Goal: Information Seeking & Learning: Learn about a topic

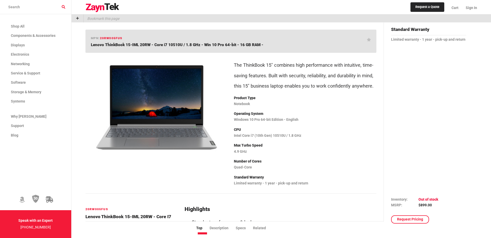
drag, startPoint x: 304, startPoint y: 134, endPoint x: 233, endPoint y: 135, distance: 71.2
click at [233, 135] on div "Highlights Standout performance & looks More bang for your buck All the right c…" at bounding box center [305, 127] width 149 height 140
copy p "Intel Core i7 (10th Gen) 10510U / 1.8 GHz"
click at [260, 158] on p "Number of Cores" at bounding box center [305, 161] width 142 height 7
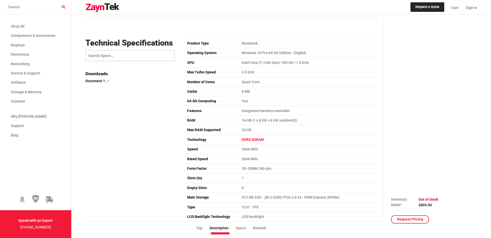
scroll to position [516, 0]
drag, startPoint x: 300, startPoint y: 119, endPoint x: 236, endPoint y: 121, distance: 63.5
click at [236, 121] on tr "RAM 16 GB (1 x 8 GB + 8 GB (soldered))" at bounding box center [281, 121] width 192 height 10
copy tr "16 GB (1 x 8 GB + 8 GB (soldered))"
drag, startPoint x: 299, startPoint y: 184, endPoint x: 313, endPoint y: 193, distance: 17.2
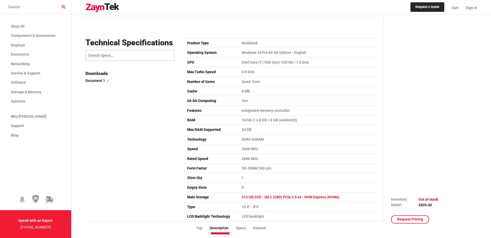
click at [299, 184] on td "0" at bounding box center [308, 188] width 138 height 10
drag, startPoint x: 344, startPoint y: 196, endPoint x: 240, endPoint y: 199, distance: 103.8
click at [240, 199] on td "512 GB SSD - (M.2 2280) PCIe 3.0 x4 - NVM Express (NVMe)" at bounding box center [308, 198] width 138 height 10
copy td "512 GB SSD - (M.2 2280) PCIe 3.0 x4 - NVM Express (NVMe)"
